Goal: Task Accomplishment & Management: Use online tool/utility

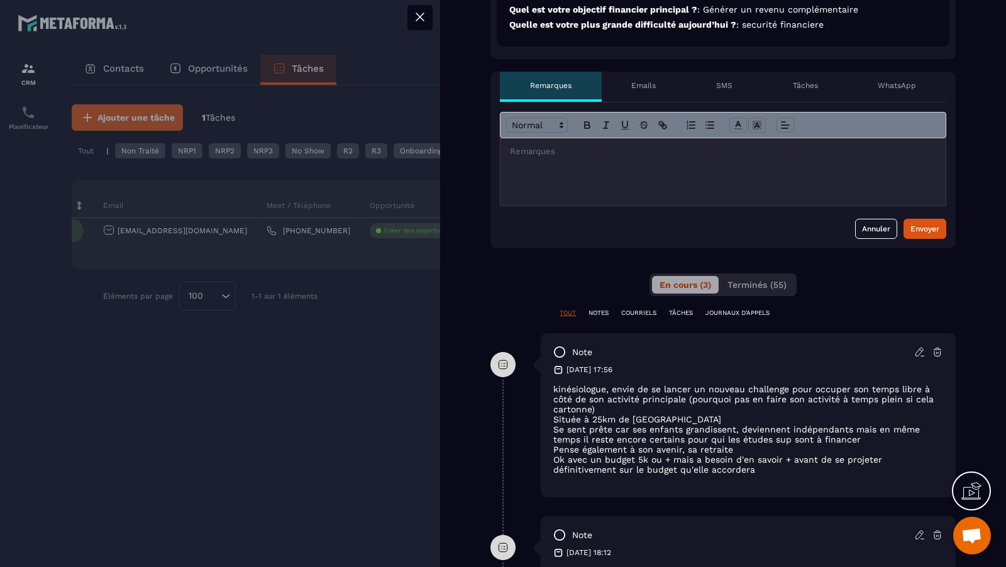
scroll to position [520, 0]
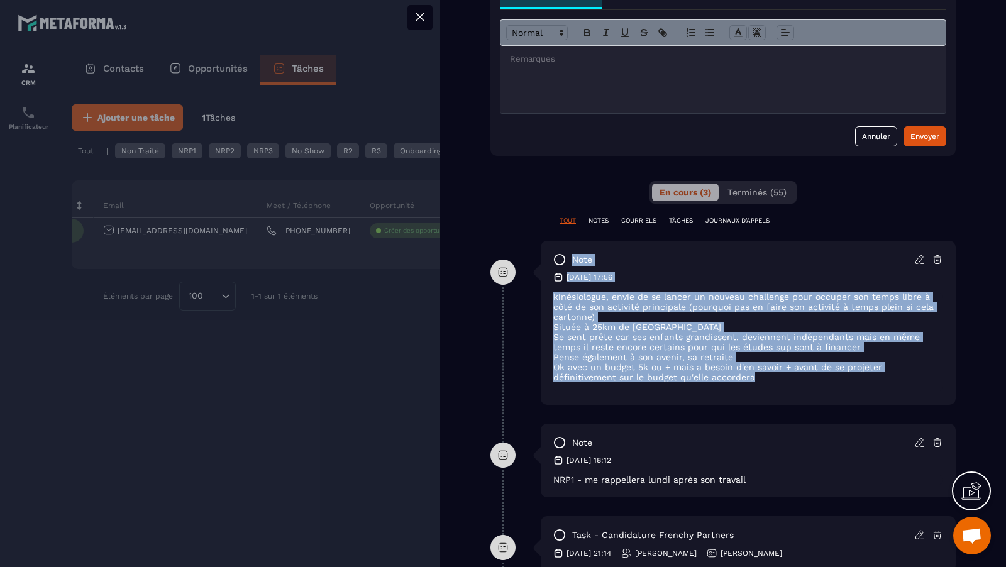
drag, startPoint x: 756, startPoint y: 377, endPoint x: 525, endPoint y: 284, distance: 249.4
click at [525, 284] on div "note [DATE] 17:56 kinésiologue, envie de se lancer un nouveau challenge pour oc…" at bounding box center [722, 332] width 465 height 183
click at [746, 294] on p "kinésiologue, envie de se lancer un nouveau challenge pour occuper son temps li…" at bounding box center [748, 307] width 390 height 30
drag, startPoint x: 764, startPoint y: 372, endPoint x: 550, endPoint y: 292, distance: 228.2
click at [550, 292] on div "note [DATE] 17:56 kinésiologue, envie de se lancer un nouveau challenge pour oc…" at bounding box center [748, 323] width 415 height 164
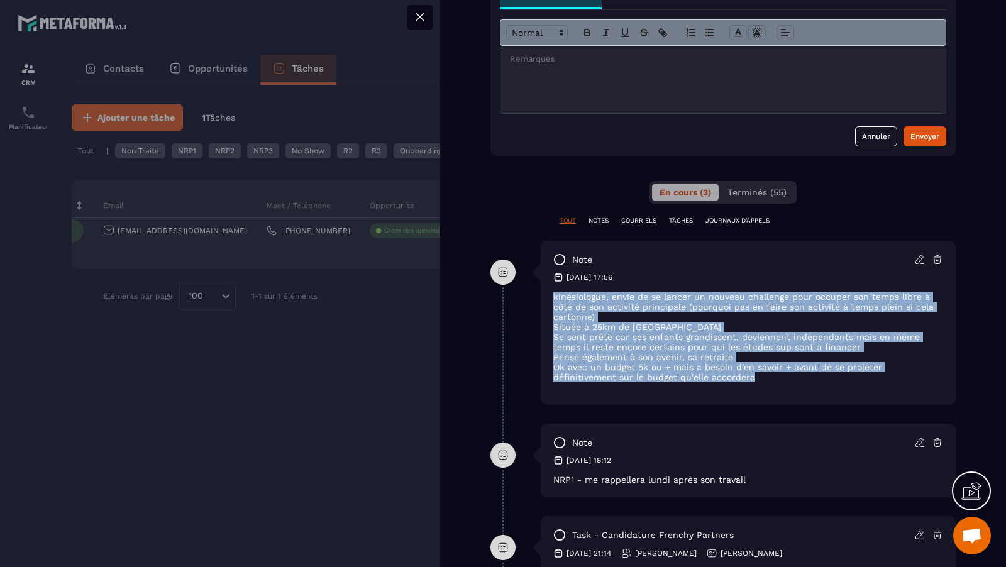
copy div "kinésiologue, envie de se lancer un nouveau challenge pour occuper son temps li…"
click at [318, 242] on div at bounding box center [503, 283] width 1006 height 567
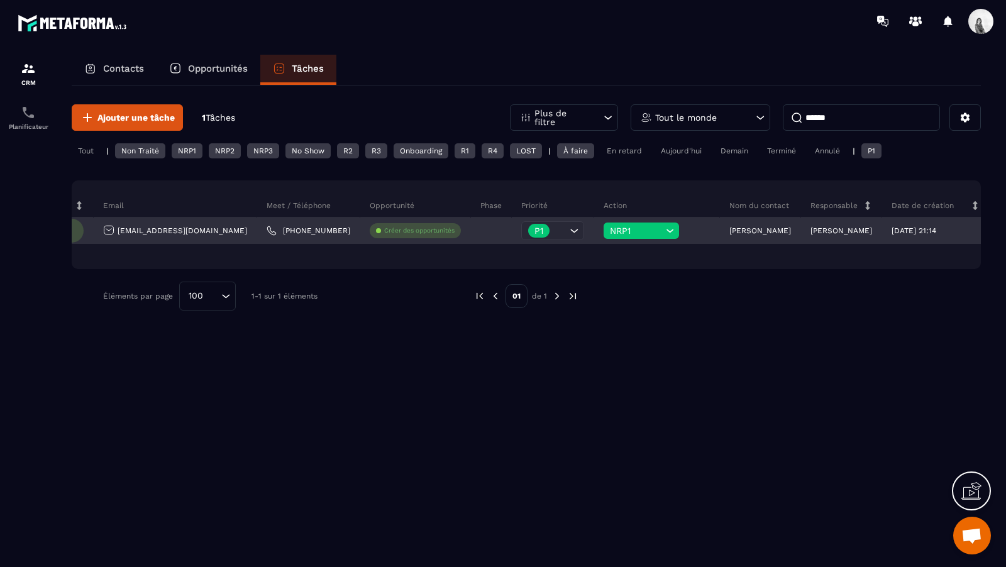
click at [729, 232] on p "[PERSON_NAME]" at bounding box center [760, 230] width 62 height 9
